Goal: Task Accomplishment & Management: Manage account settings

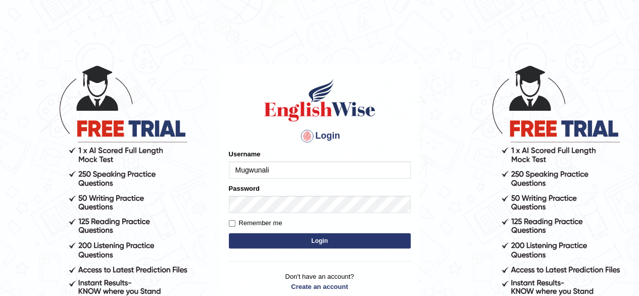
type input "Mugwunali"
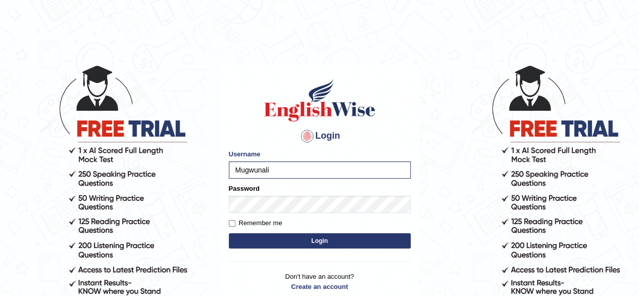
click at [313, 240] on button "Login" at bounding box center [320, 240] width 182 height 15
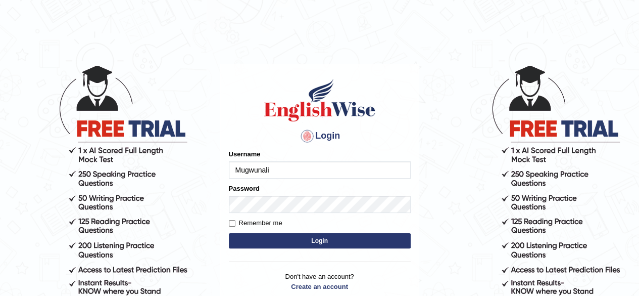
type input "Mugwunali"
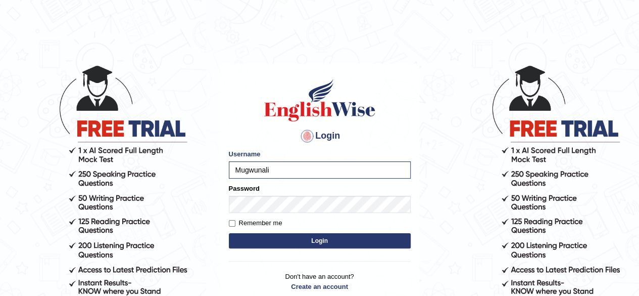
click at [314, 237] on button "Login" at bounding box center [320, 240] width 182 height 15
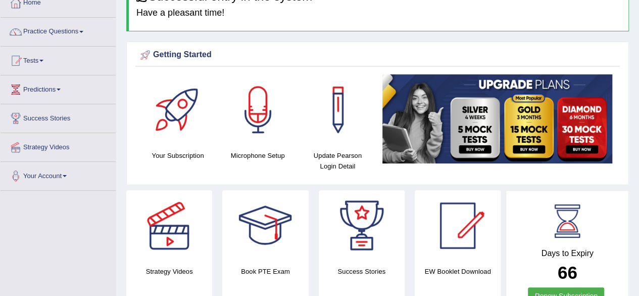
scroll to position [61, 0]
